Goal: Transaction & Acquisition: Purchase product/service

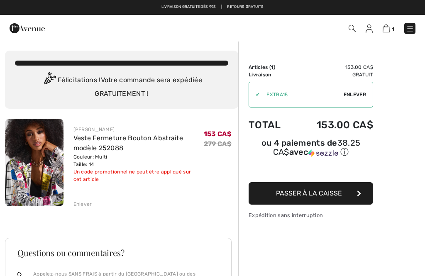
click at [354, 92] on span "Enlever" at bounding box center [354, 94] width 22 height 7
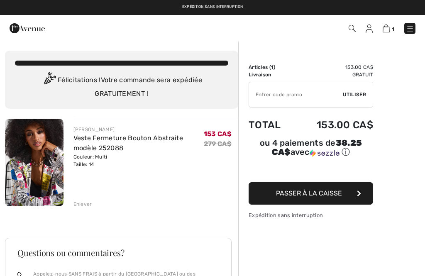
click at [354, 190] on button "Passer à la caisse" at bounding box center [310, 193] width 124 height 22
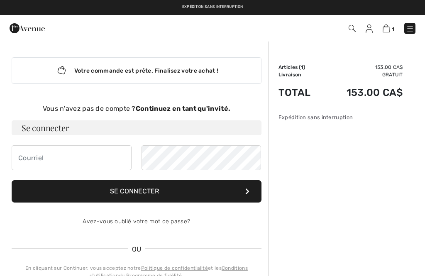
click at [180, 106] on strong "Continuez en tant qu'invité." at bounding box center [183, 109] width 95 height 8
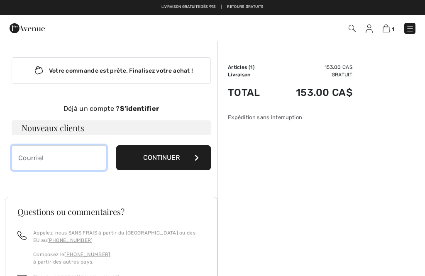
click at [43, 153] on input "email" at bounding box center [59, 157] width 95 height 25
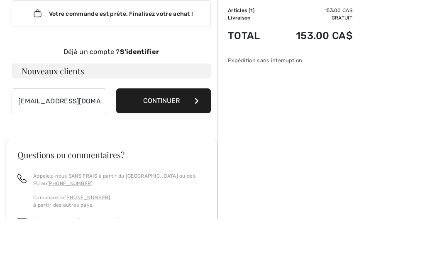
scroll to position [57, 0]
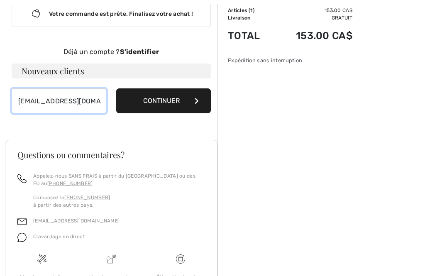
type input "[EMAIL_ADDRESS][DOMAIN_NAME]"
click at [167, 101] on button "Continuer" at bounding box center [163, 100] width 95 height 25
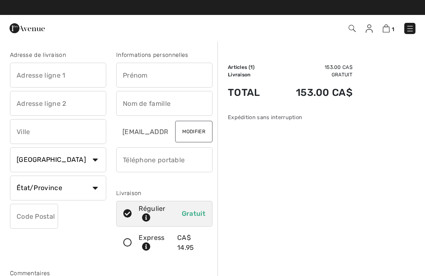
click at [27, 71] on input "text" at bounding box center [58, 75] width 96 height 25
type input "250, Grande-Allée ouest"
click at [29, 98] on input "text" at bounding box center [58, 103] width 96 height 25
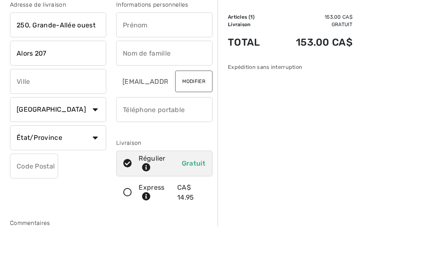
type input "Alors 207"
click at [25, 119] on input "text" at bounding box center [58, 131] width 96 height 25
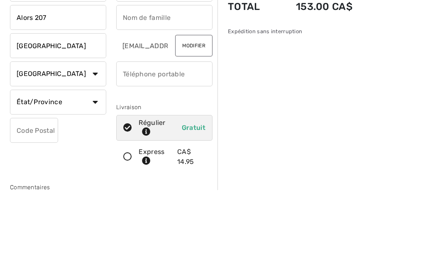
type input "Québec"
click at [95, 175] on select "État/Province Alberta Colombie-Britannique Ile-du-Prince-Edward Manitoba Nouvea…" at bounding box center [58, 187] width 96 height 25
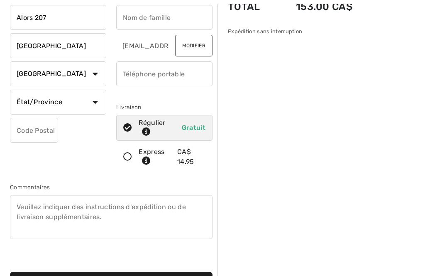
select select "QC"
click at [29, 131] on input "text" at bounding box center [34, 130] width 48 height 25
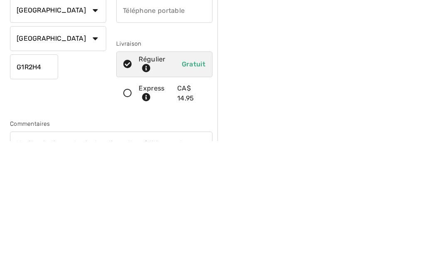
scroll to position [0, 0]
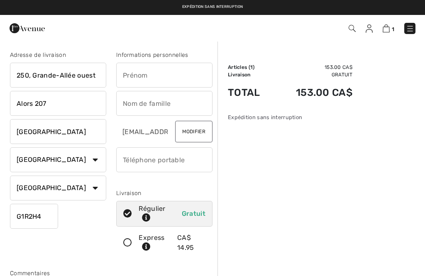
type input "G1R2H4"
click at [136, 71] on input "text" at bounding box center [164, 75] width 96 height 25
type input "Isabelle"
click at [131, 97] on input "text" at bounding box center [164, 103] width 96 height 25
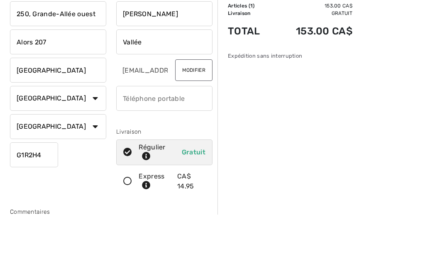
click at [134, 147] on input "phone" at bounding box center [164, 159] width 96 height 25
type input "Vallée"
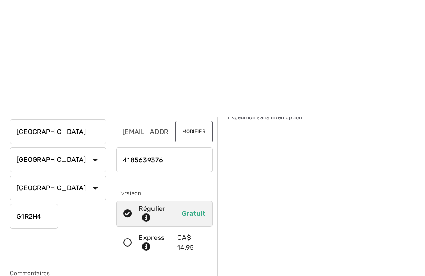
scroll to position [132, 0]
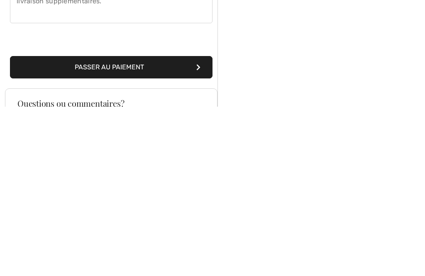
type input "4185639376"
click at [56, 225] on button "Passer au paiement" at bounding box center [111, 236] width 202 height 22
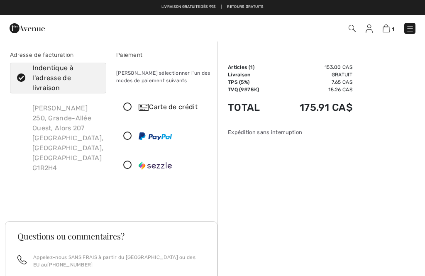
click at [127, 104] on icon at bounding box center [128, 107] width 22 height 9
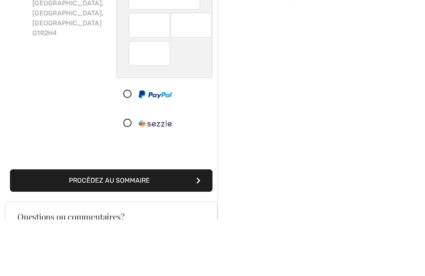
scroll to position [135, 0]
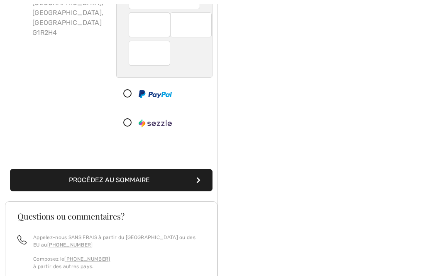
click at [62, 182] on button "Procédez au sommaire" at bounding box center [111, 180] width 202 height 22
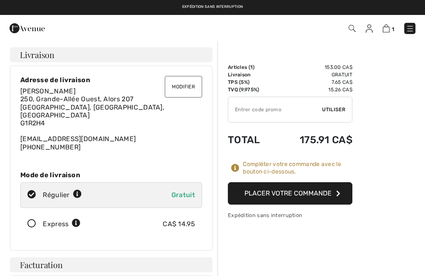
click at [331, 190] on button "Placer votre commande" at bounding box center [290, 193] width 124 height 22
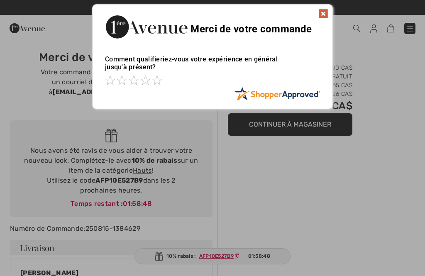
click at [324, 11] on img at bounding box center [323, 14] width 10 height 10
